Goal: Task Accomplishment & Management: Use online tool/utility

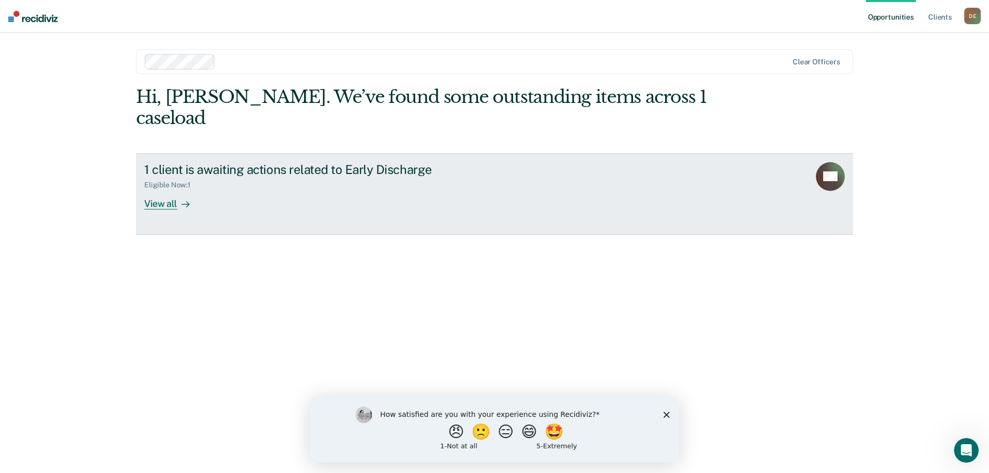
click at [163, 189] on div "View all" at bounding box center [173, 199] width 58 height 20
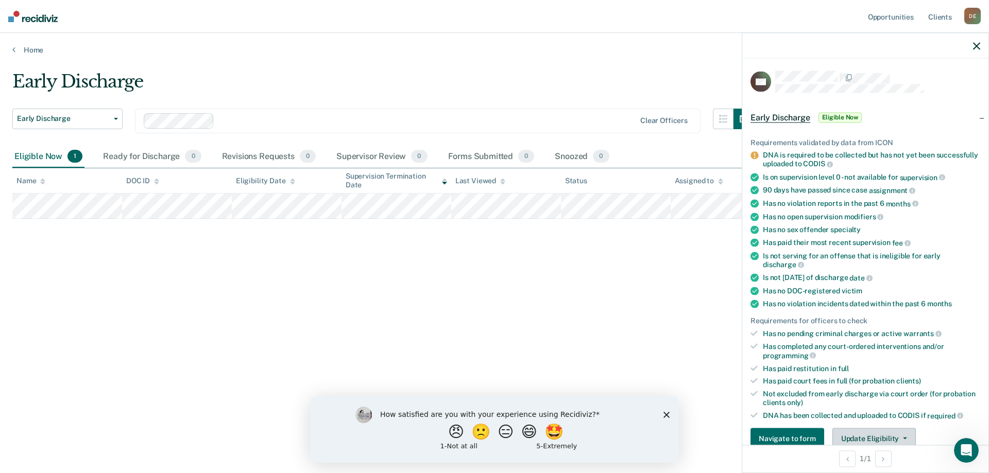
click at [878, 437] on button "Update Eligibility" at bounding box center [873, 438] width 83 height 21
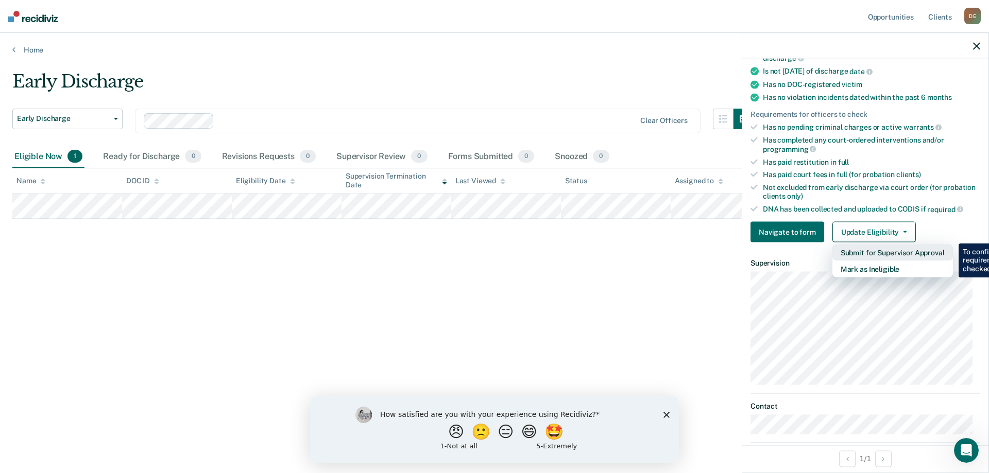
scroll to position [258, 0]
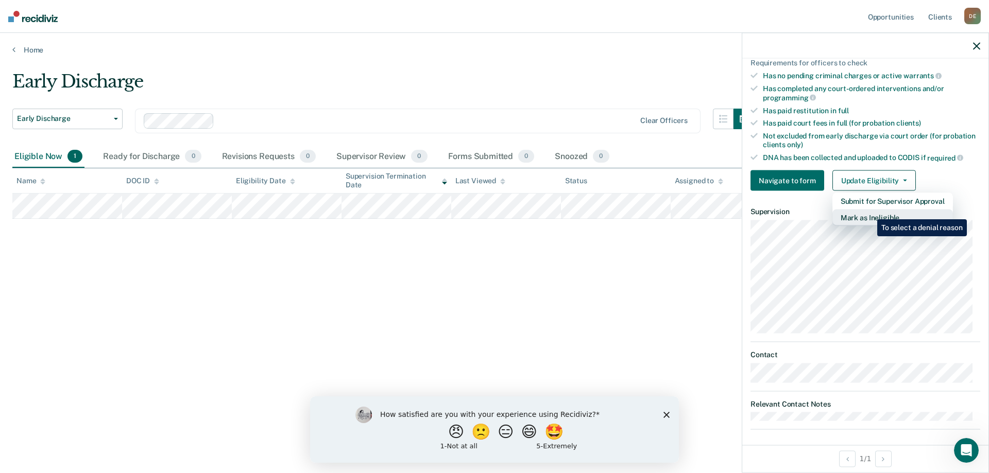
click at [869, 212] on button "Mark as Ineligible" at bounding box center [892, 218] width 120 height 16
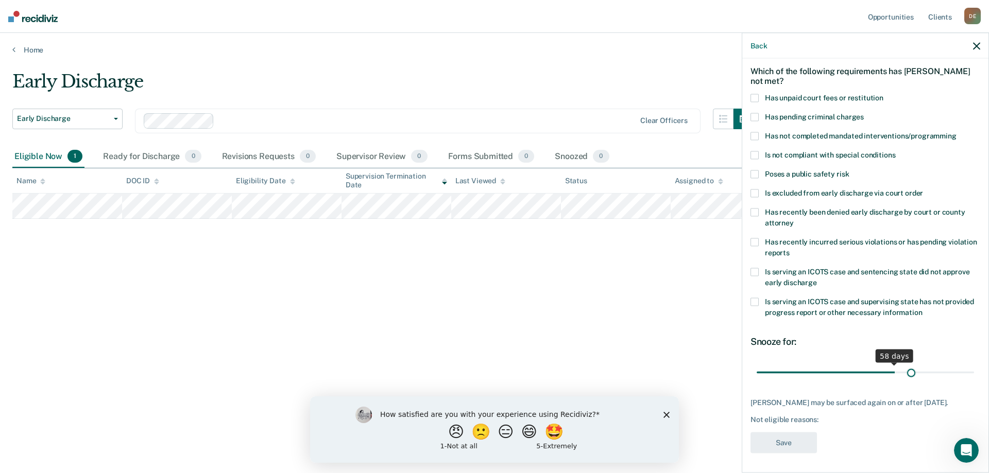
scroll to position [52, 0]
drag, startPoint x: 826, startPoint y: 362, endPoint x: 972, endPoint y: 362, distance: 145.2
type input "90"
click at [972, 362] on input "range" at bounding box center [864, 371] width 217 height 18
click at [757, 169] on span at bounding box center [754, 173] width 8 height 8
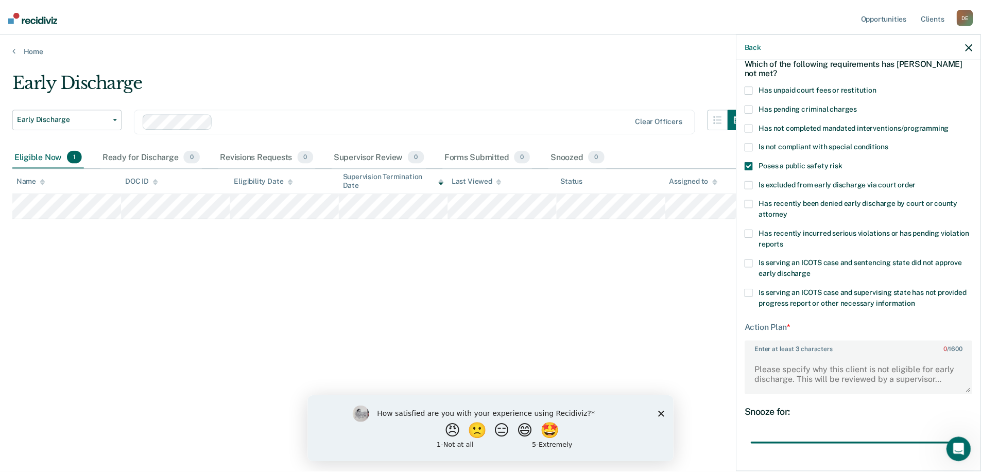
scroll to position [132, 0]
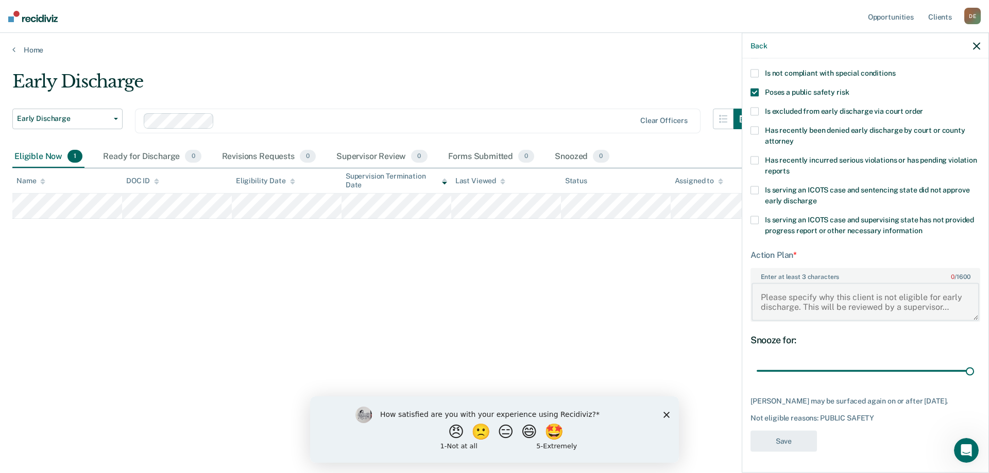
click at [782, 283] on textarea "Enter at least 3 characters 0 / 1600" at bounding box center [865, 302] width 228 height 38
type textarea "Weapons charge D Felony"
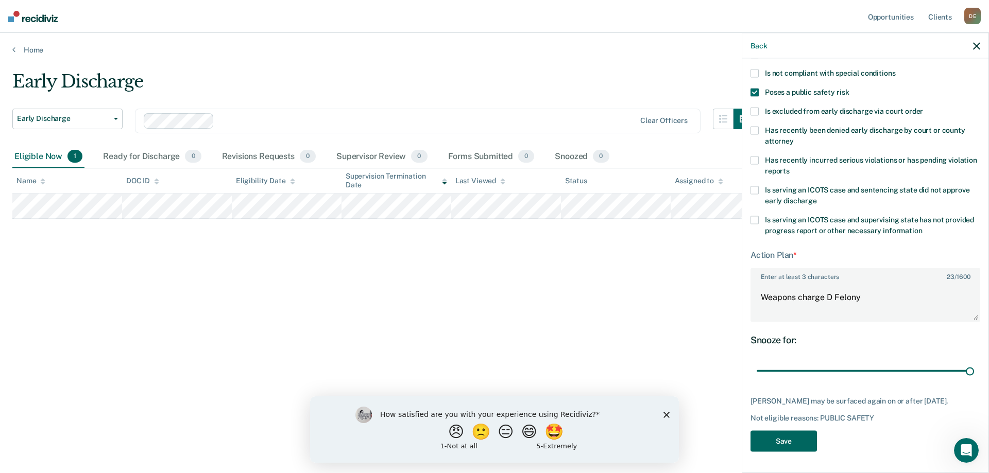
click at [774, 440] on button "Save" at bounding box center [783, 441] width 66 height 21
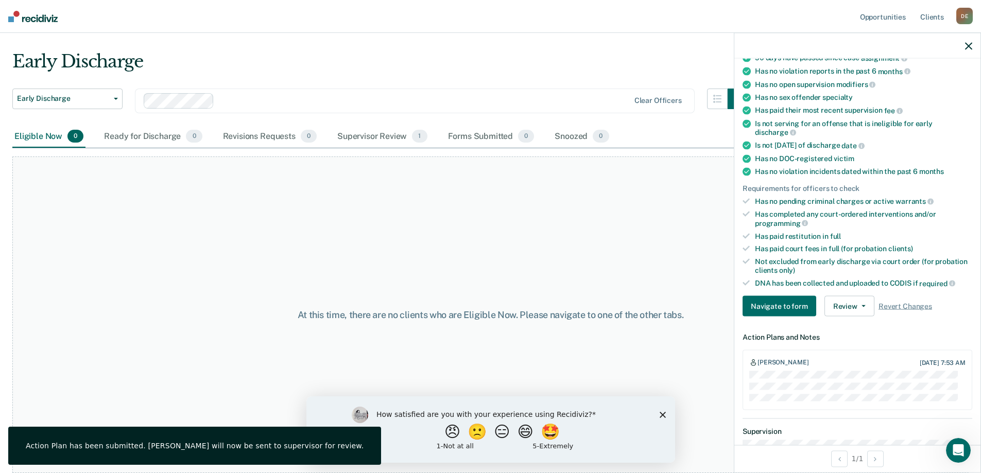
scroll to position [0, 0]
